Goal: Information Seeking & Learning: Learn about a topic

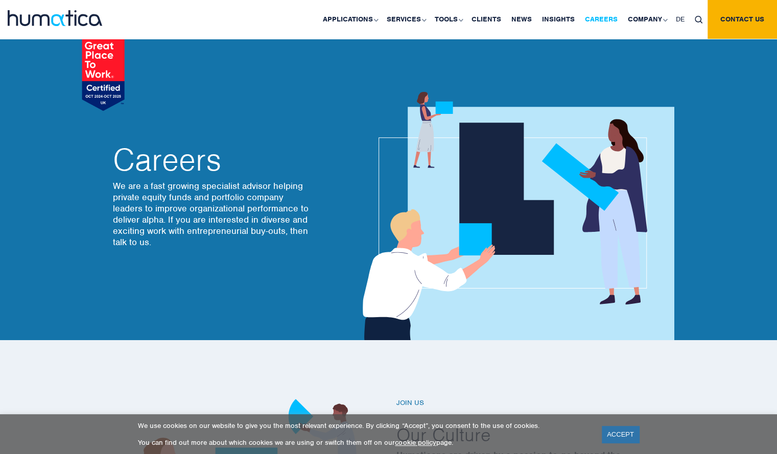
click at [604, 16] on link "Careers" at bounding box center [601, 19] width 43 height 39
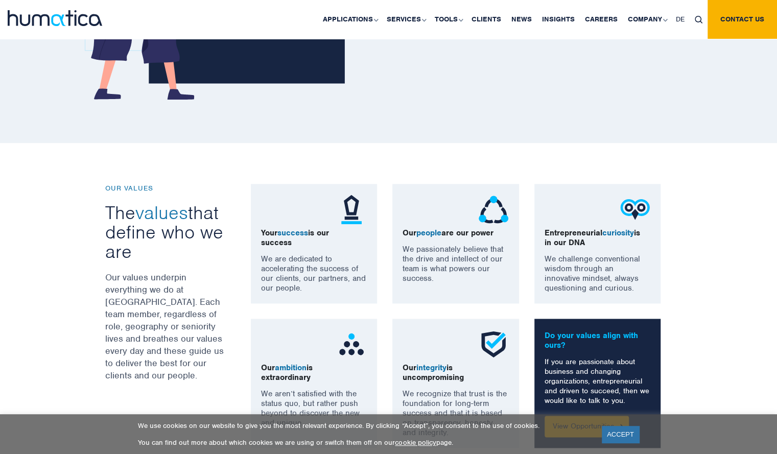
scroll to position [623, 0]
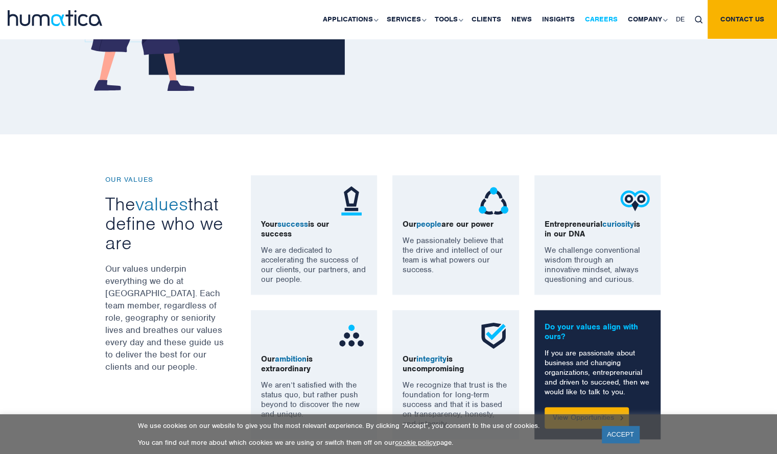
click at [605, 25] on link "Careers" at bounding box center [601, 19] width 43 height 39
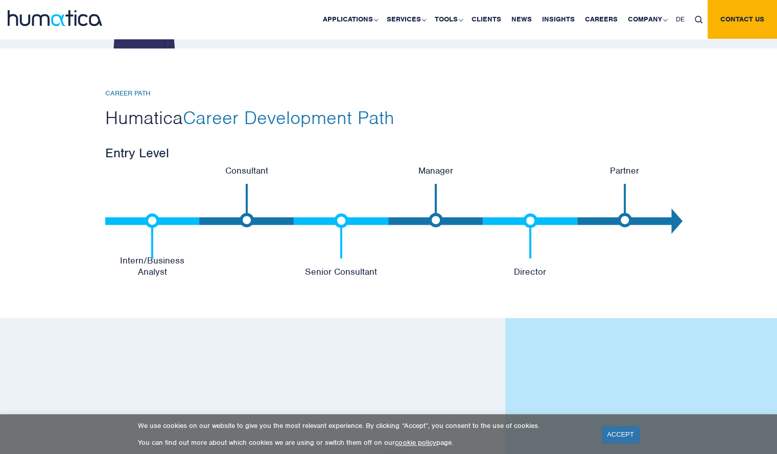
scroll to position [2112, 0]
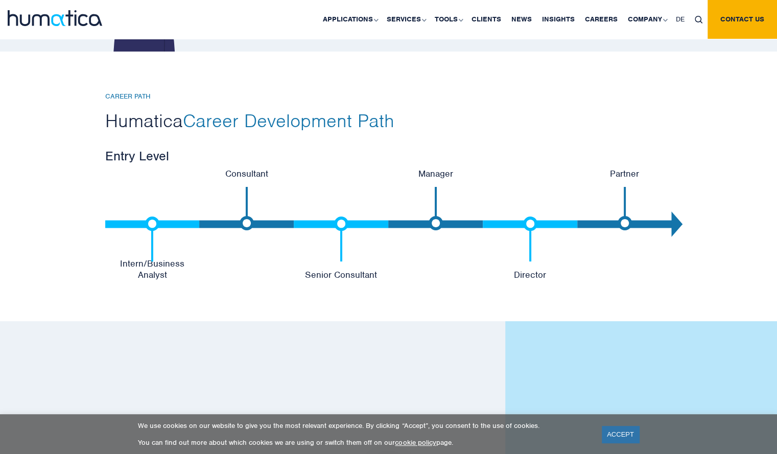
click at [165, 254] on li "Intern/Business Analyst" at bounding box center [152, 224] width 95 height 112
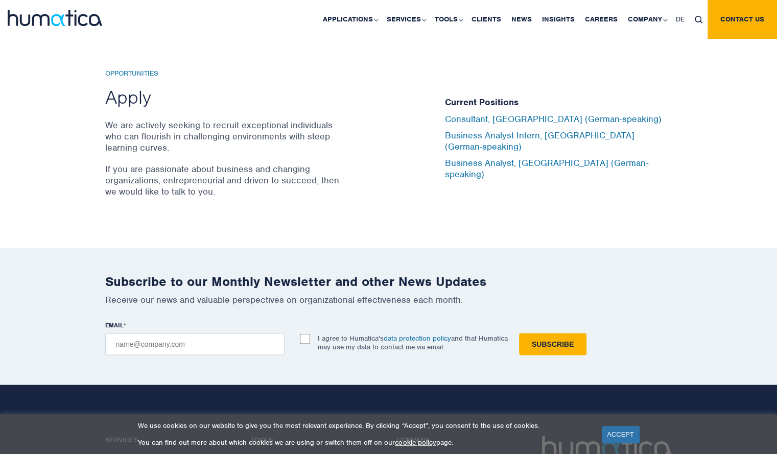
scroll to position [3383, 0]
